Goal: Task Accomplishment & Management: Use online tool/utility

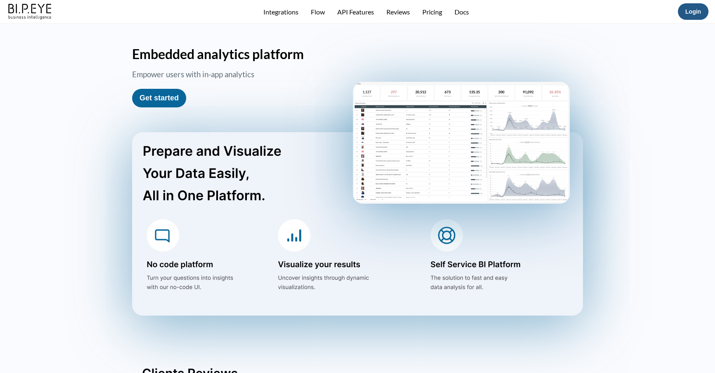
click at [693, 13] on link "Login" at bounding box center [694, 11] width 16 height 7
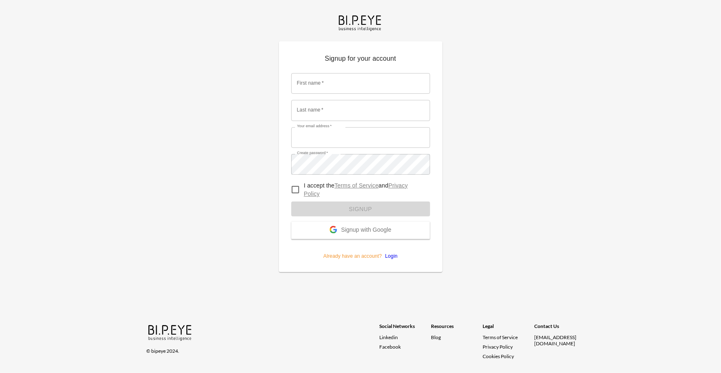
type input "[EMAIL_ADDRESS][DOMAIN_NAME]"
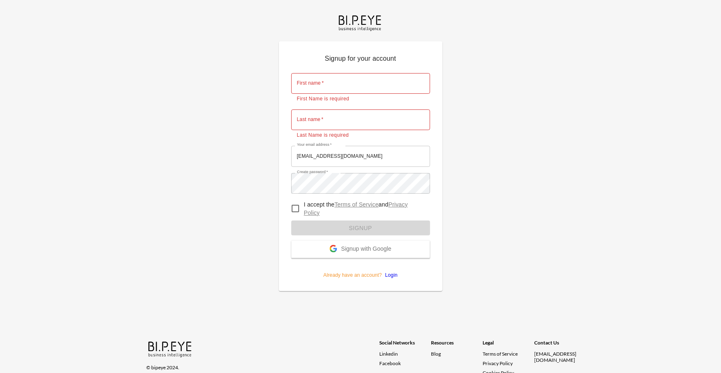
click at [388, 256] on form "First name   * First name   * First Name is required Last name   * Last name   …" at bounding box center [360, 173] width 139 height 212
click at [295, 211] on input "I accept the Terms of Service and Privacy Policy" at bounding box center [292, 208] width 17 height 17
checkbox input "true"
click at [387, 273] on link "Login" at bounding box center [387, 275] width 16 height 6
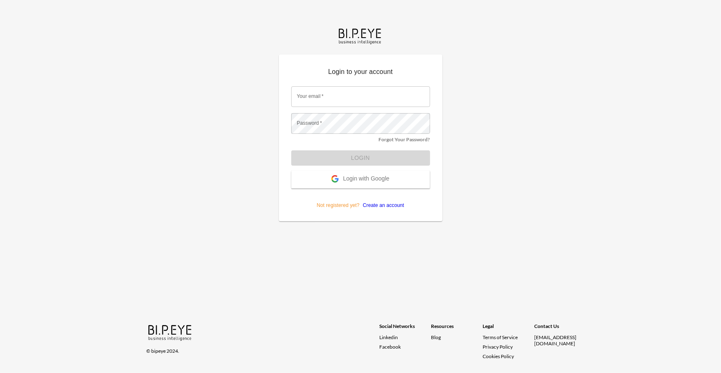
type input "amir@ibi.co.il"
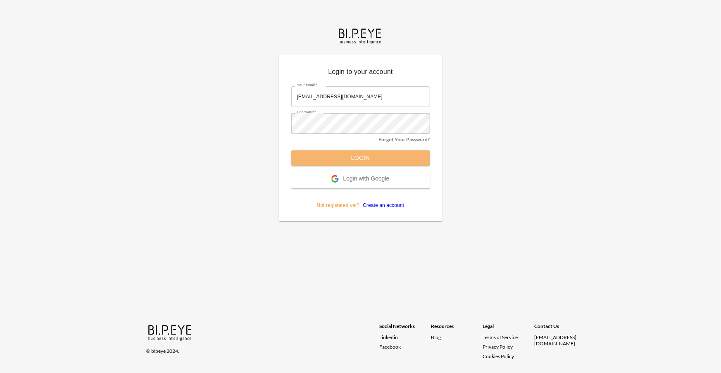
click at [331, 155] on button "Login" at bounding box center [360, 157] width 139 height 15
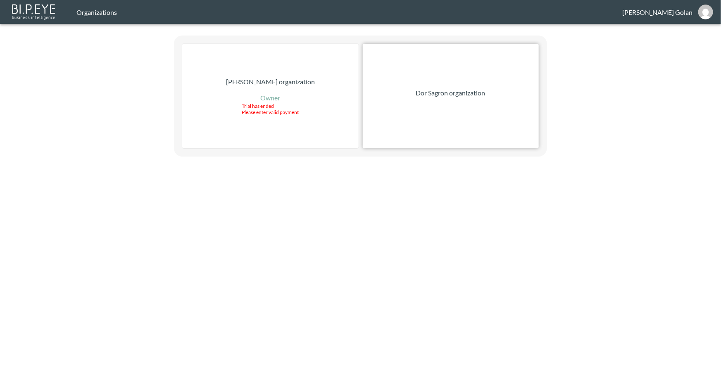
click at [417, 85] on div "Dor Sagron organization" at bounding box center [451, 96] width 176 height 104
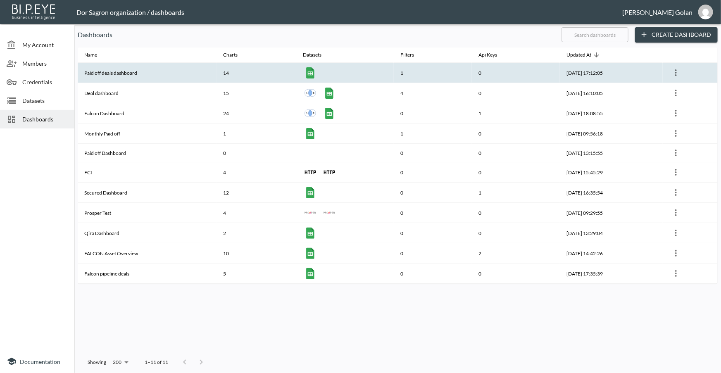
click at [131, 68] on th "Paid off deals dashboard" at bounding box center [147, 73] width 139 height 20
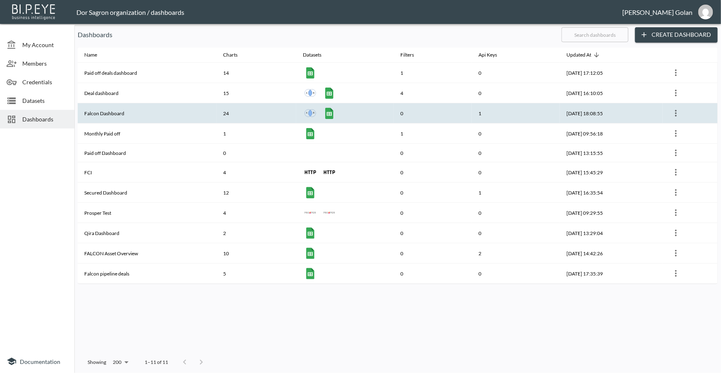
click at [99, 108] on th "Falcon Dashboard" at bounding box center [147, 113] width 139 height 20
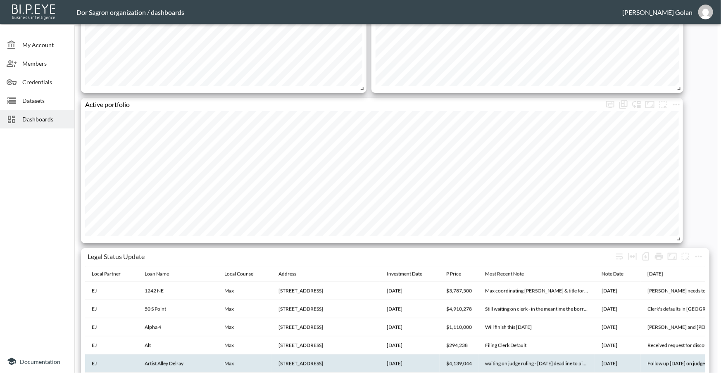
scroll to position [1536, 0]
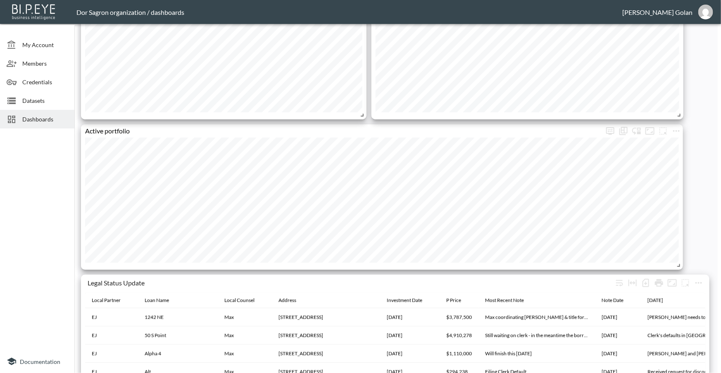
click at [34, 223] on div at bounding box center [37, 241] width 74 height 218
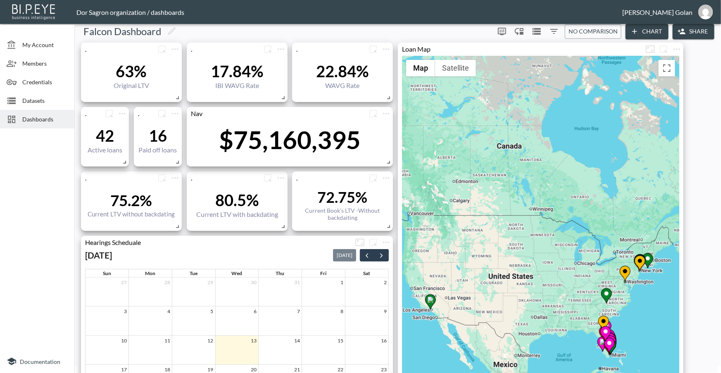
scroll to position [0, 0]
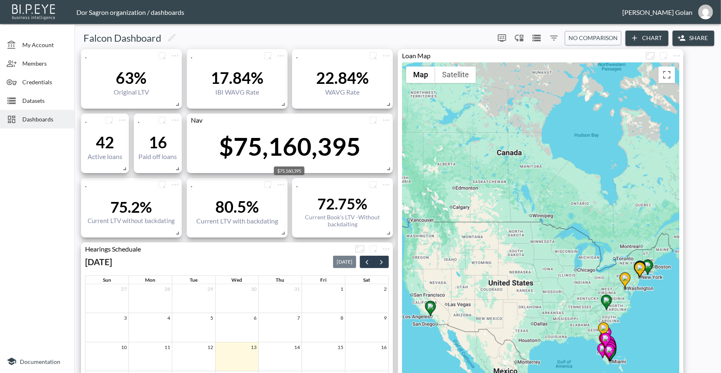
click at [281, 146] on div "$75,160,395" at bounding box center [290, 146] width 142 height 30
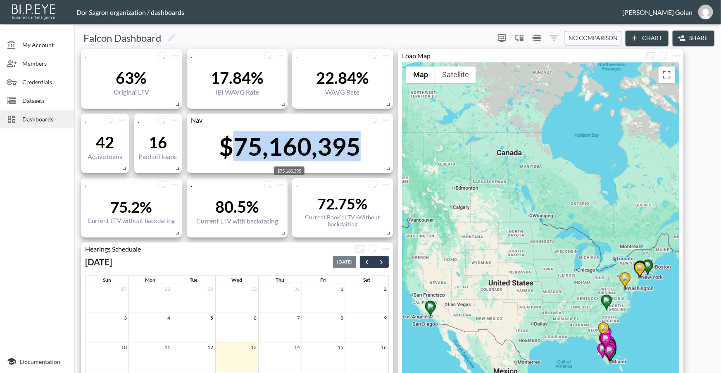
click at [281, 147] on div "$75,160,395" at bounding box center [290, 146] width 142 height 30
click at [253, 159] on div "$75,160,395" at bounding box center [290, 146] width 142 height 30
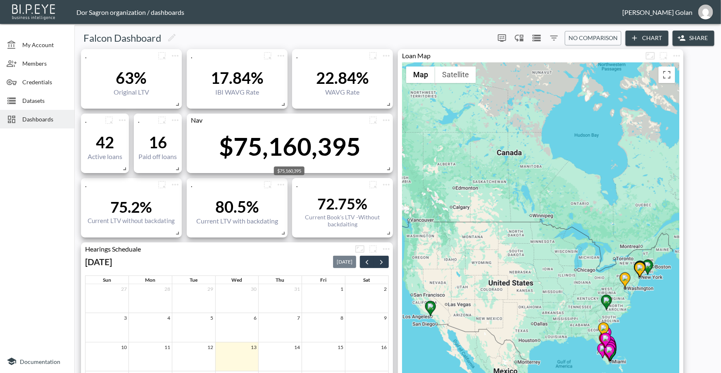
click at [254, 155] on div "$75,160,395" at bounding box center [290, 146] width 142 height 30
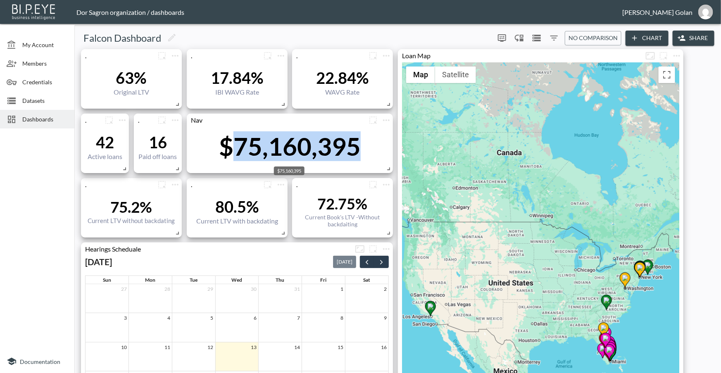
click at [254, 155] on div "$75,160,395" at bounding box center [290, 146] width 142 height 30
click at [247, 155] on div "$75,160,395" at bounding box center [290, 146] width 142 height 30
click at [247, 154] on div "$75,160,395" at bounding box center [290, 146] width 142 height 30
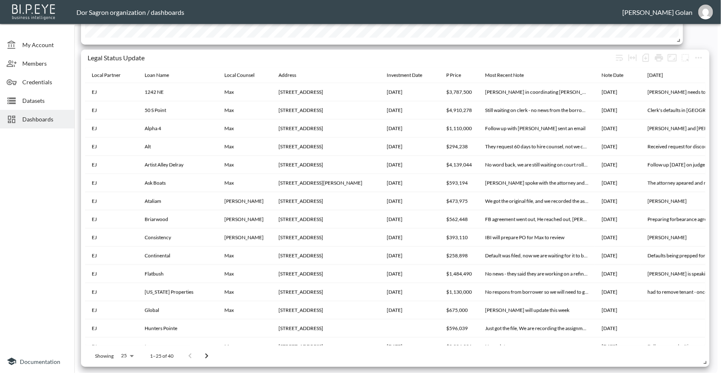
scroll to position [1685, 0]
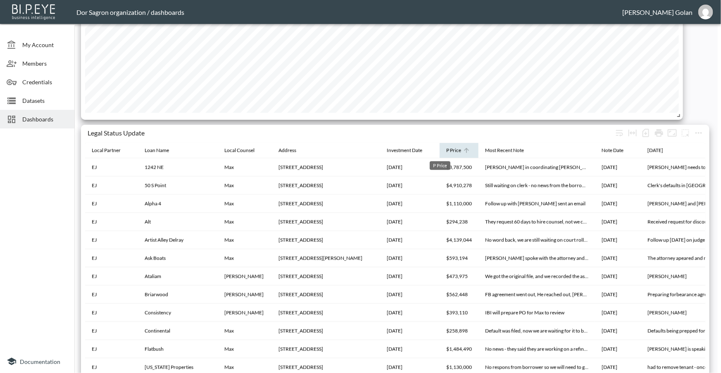
click at [446, 152] on div "P Price" at bounding box center [453, 150] width 15 height 10
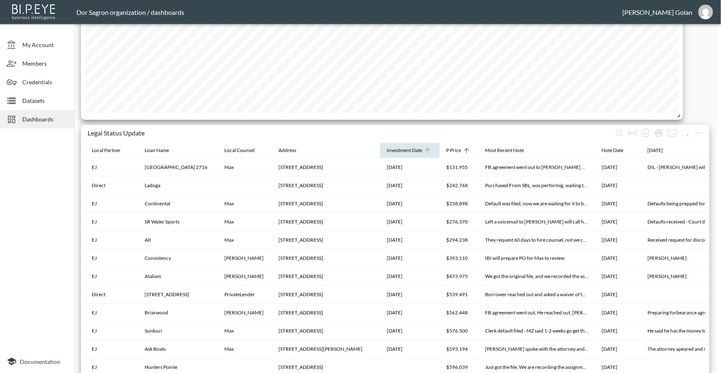
click at [455, 149] on div "P Price" at bounding box center [453, 150] width 15 height 10
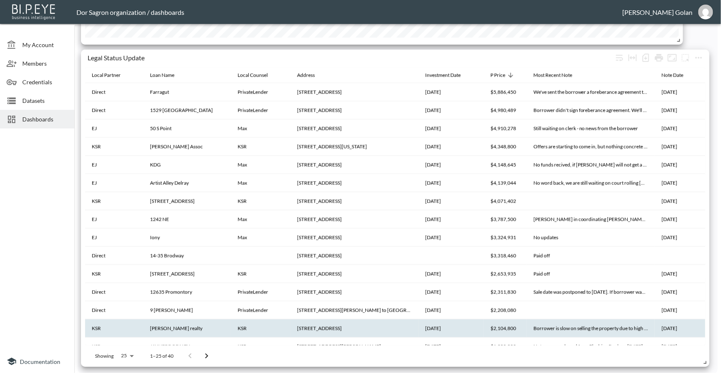
scroll to position [75, 0]
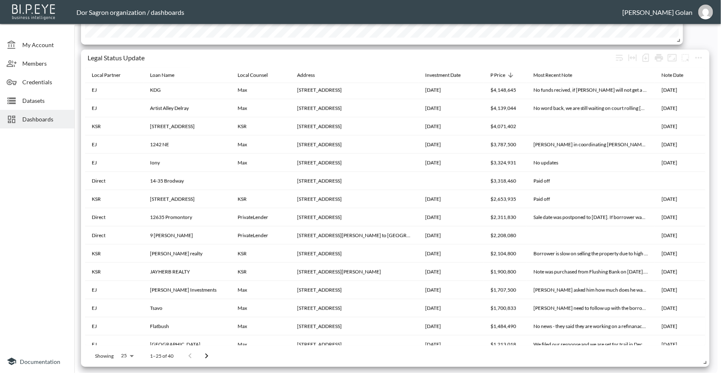
click at [326, 355] on div "Showing 25 25 1–25 of 40" at bounding box center [395, 355] width 620 height 21
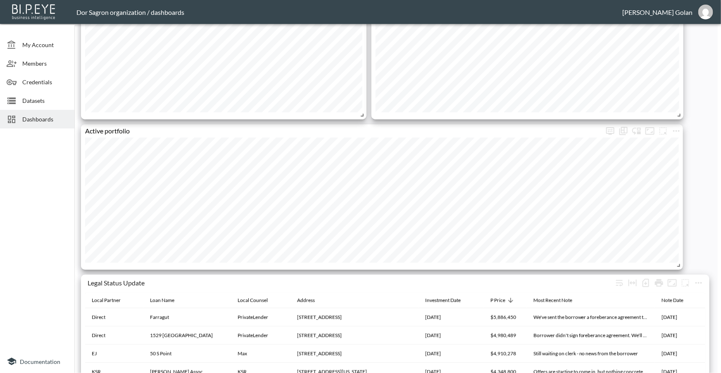
scroll to position [1685, 0]
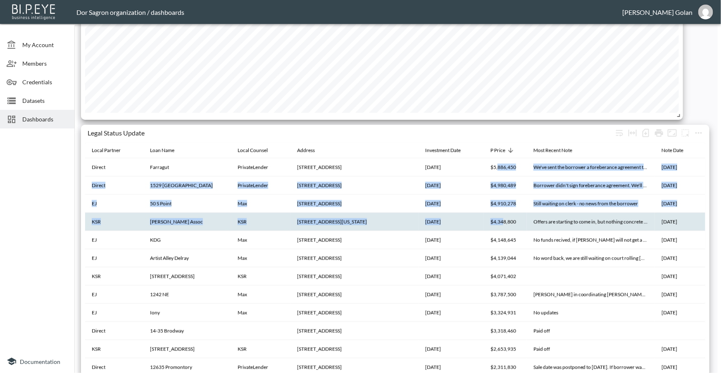
drag, startPoint x: 488, startPoint y: 168, endPoint x: 492, endPoint y: 223, distance: 55.1
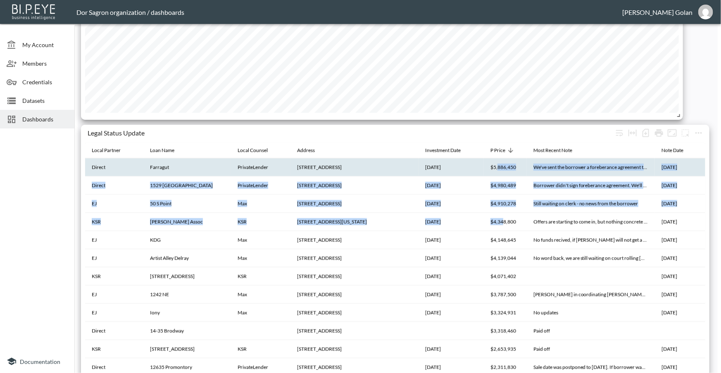
click at [469, 172] on th "[DATE]" at bounding box center [450, 167] width 65 height 18
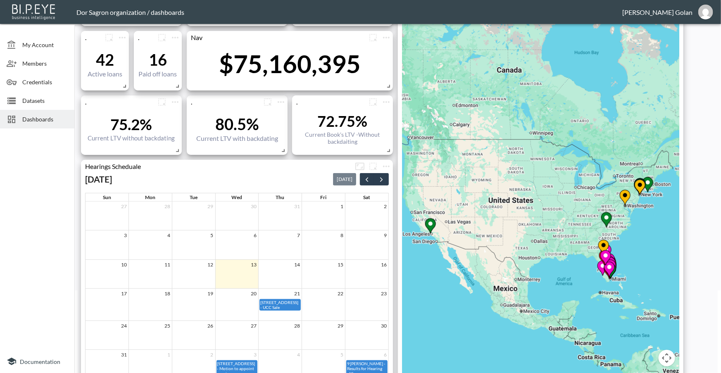
scroll to position [75, 0]
